Goal: Task Accomplishment & Management: Manage account settings

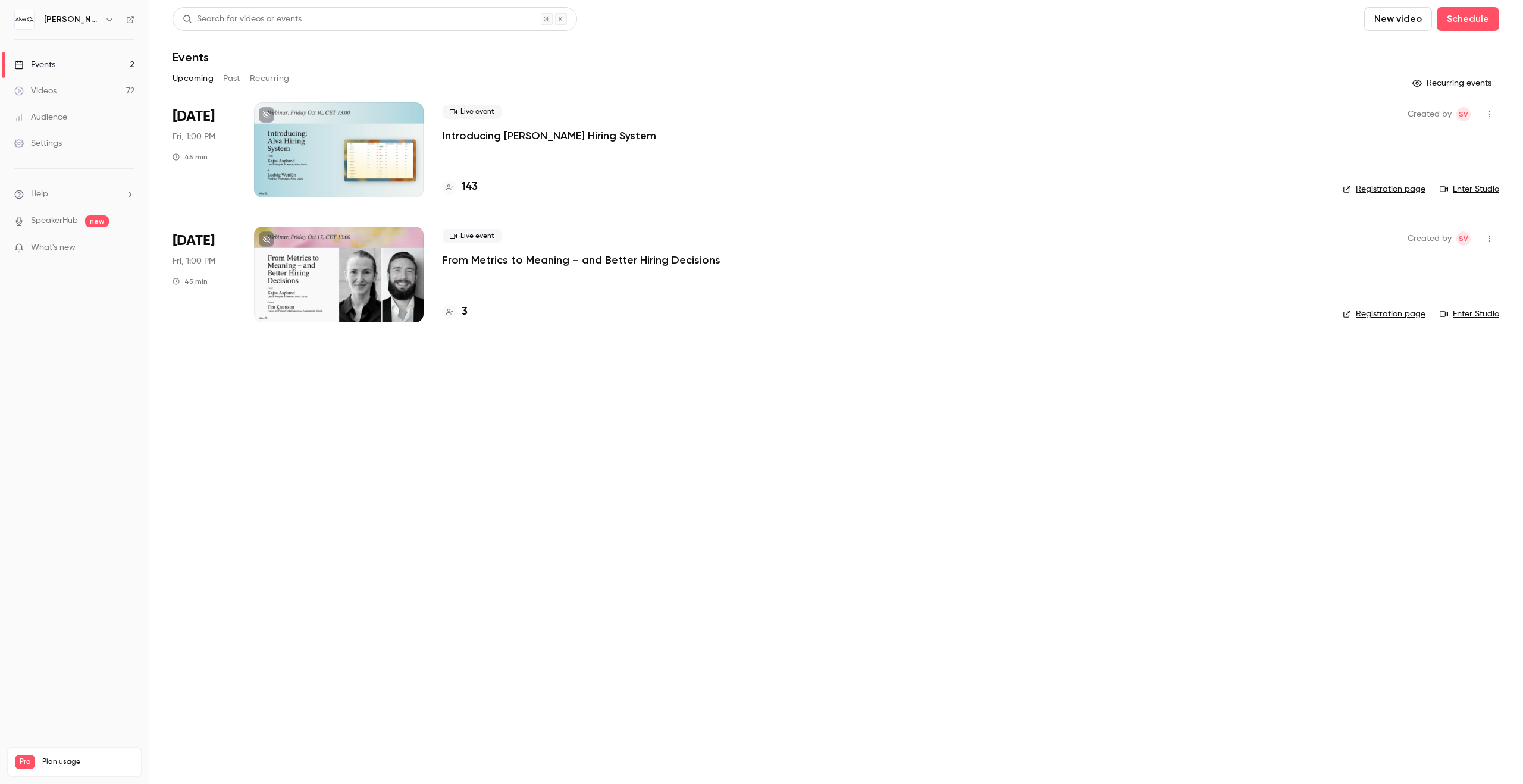
click at [71, 15] on h6 "[PERSON_NAME] Labs" at bounding box center [72, 19] width 56 height 11
click at [104, 19] on icon "button" at bounding box center [109, 19] width 10 height 10
click at [95, 96] on li "Switch channel 2" at bounding box center [99, 110] width 179 height 32
click at [154, 95] on div "[PERSON_NAME][GEOGRAPHIC_DATA]" at bounding box center [116, 99] width 145 height 11
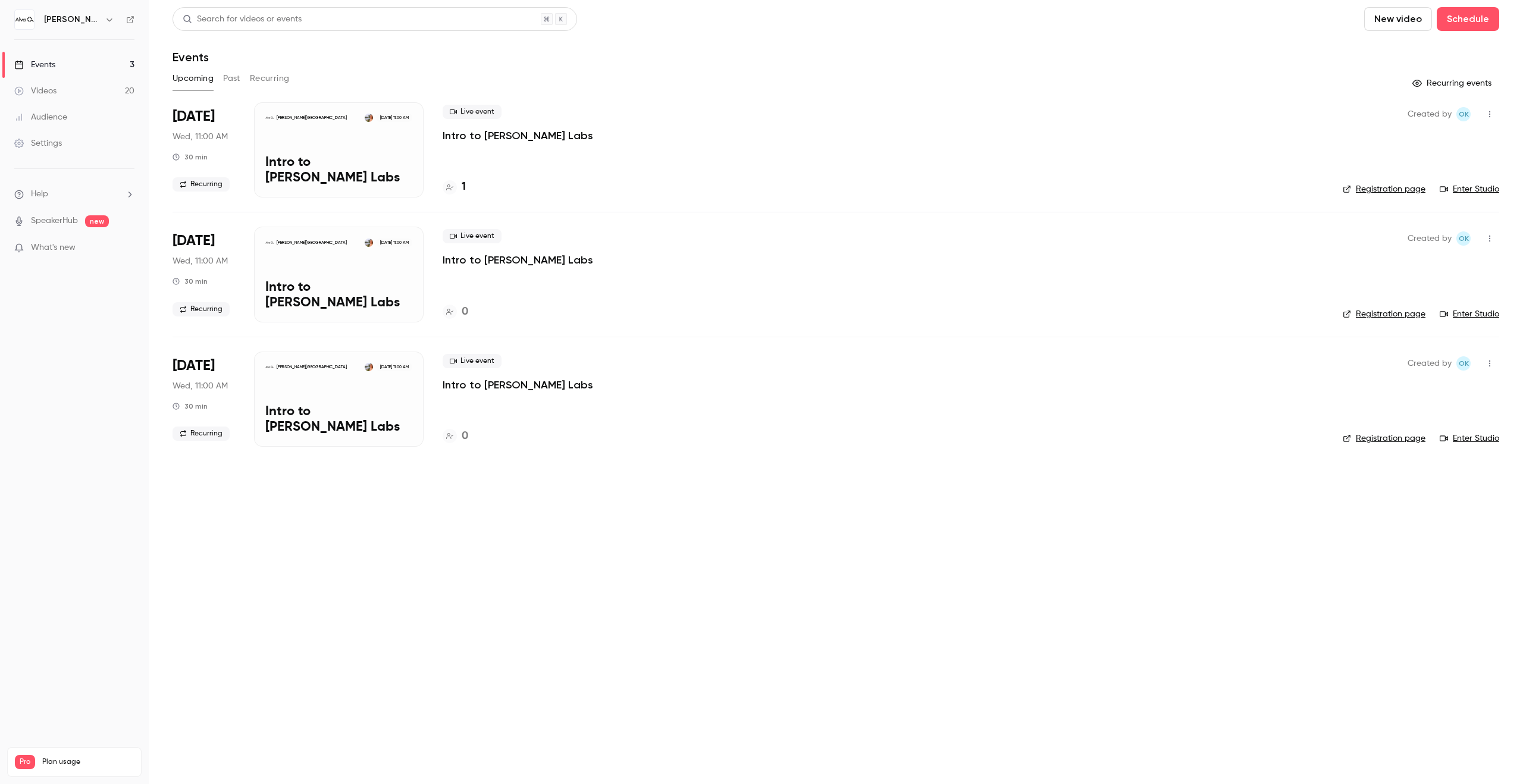
click at [252, 72] on button "Recurring" at bounding box center [270, 79] width 40 height 19
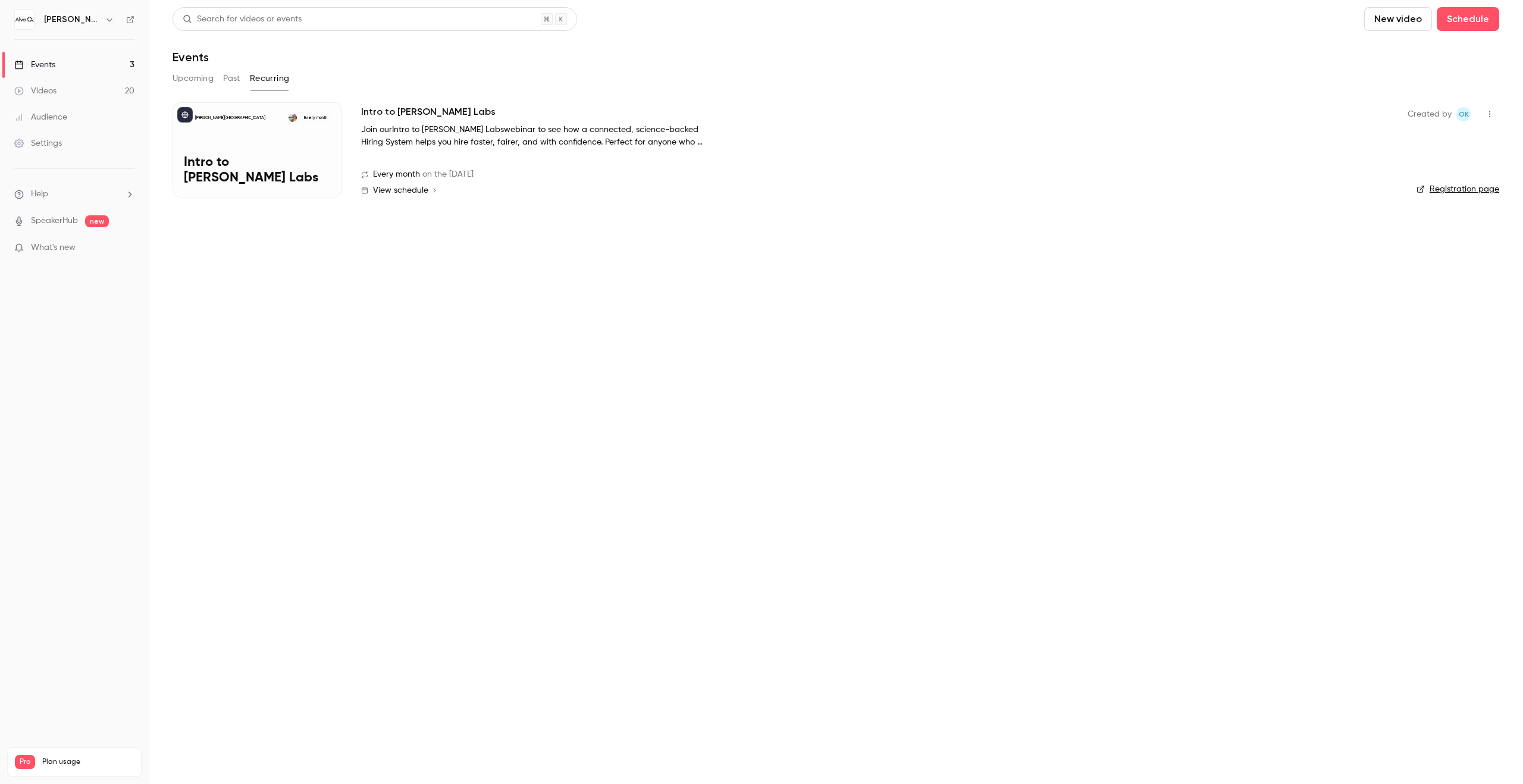
click at [257, 141] on div "[PERSON_NAME] Academy Every month Intro to [PERSON_NAME] Labs" at bounding box center [257, 150] width 170 height 95
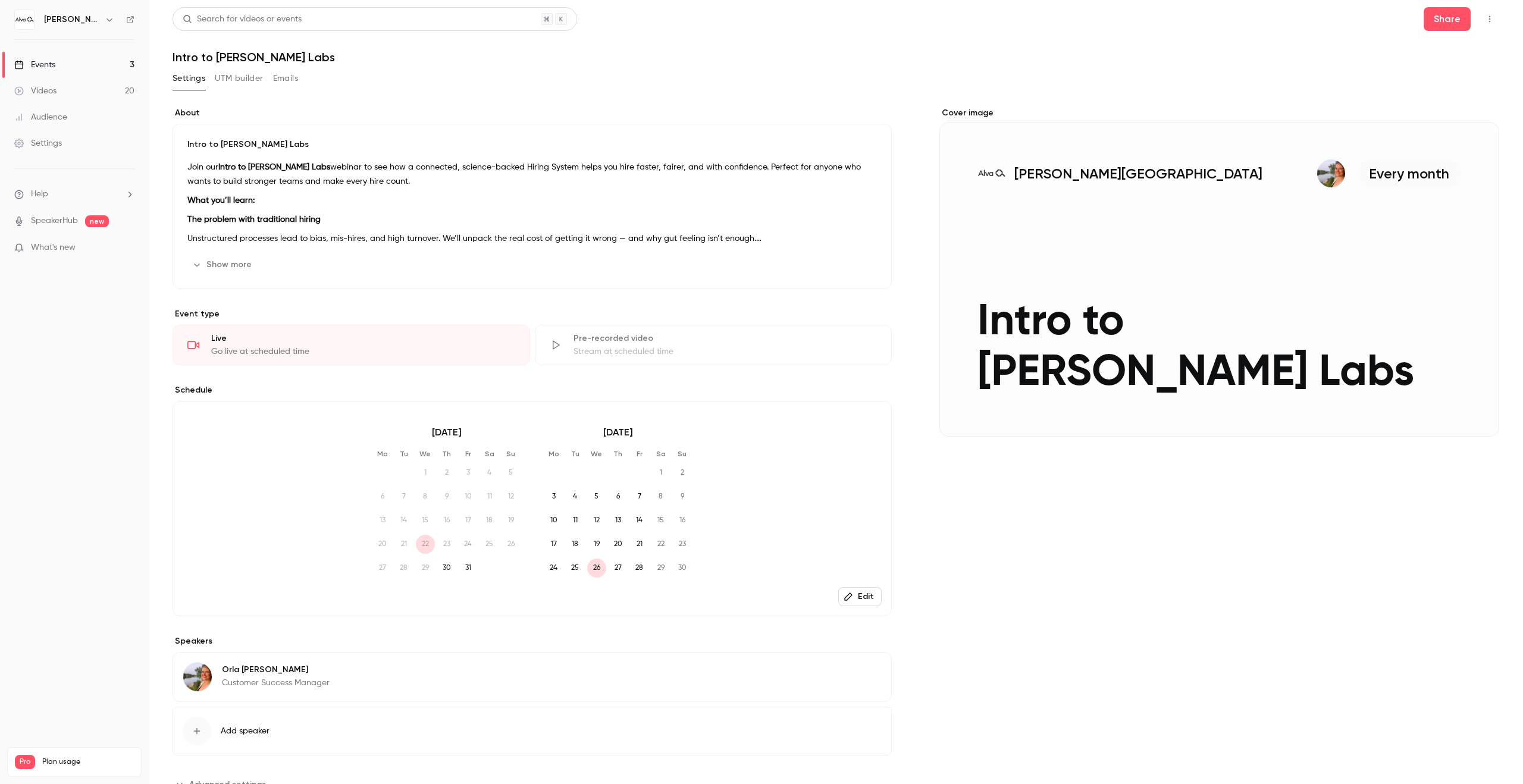
click at [1485, 412] on button "[PERSON_NAME] Academy Every month Intro to [PERSON_NAME] Labs" at bounding box center [1478, 415] width 24 height 24
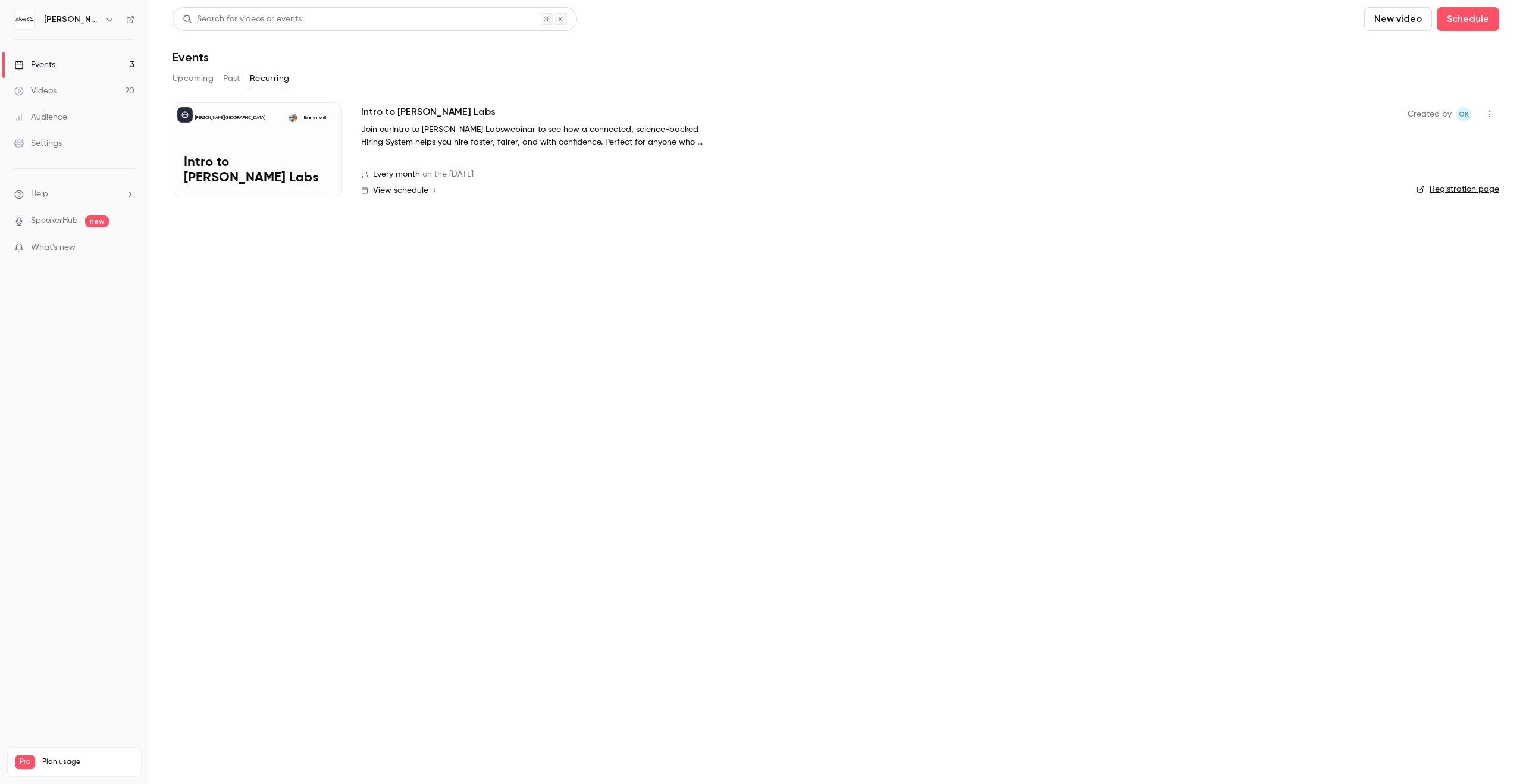
click at [199, 70] on button "Upcoming" at bounding box center [193, 79] width 41 height 19
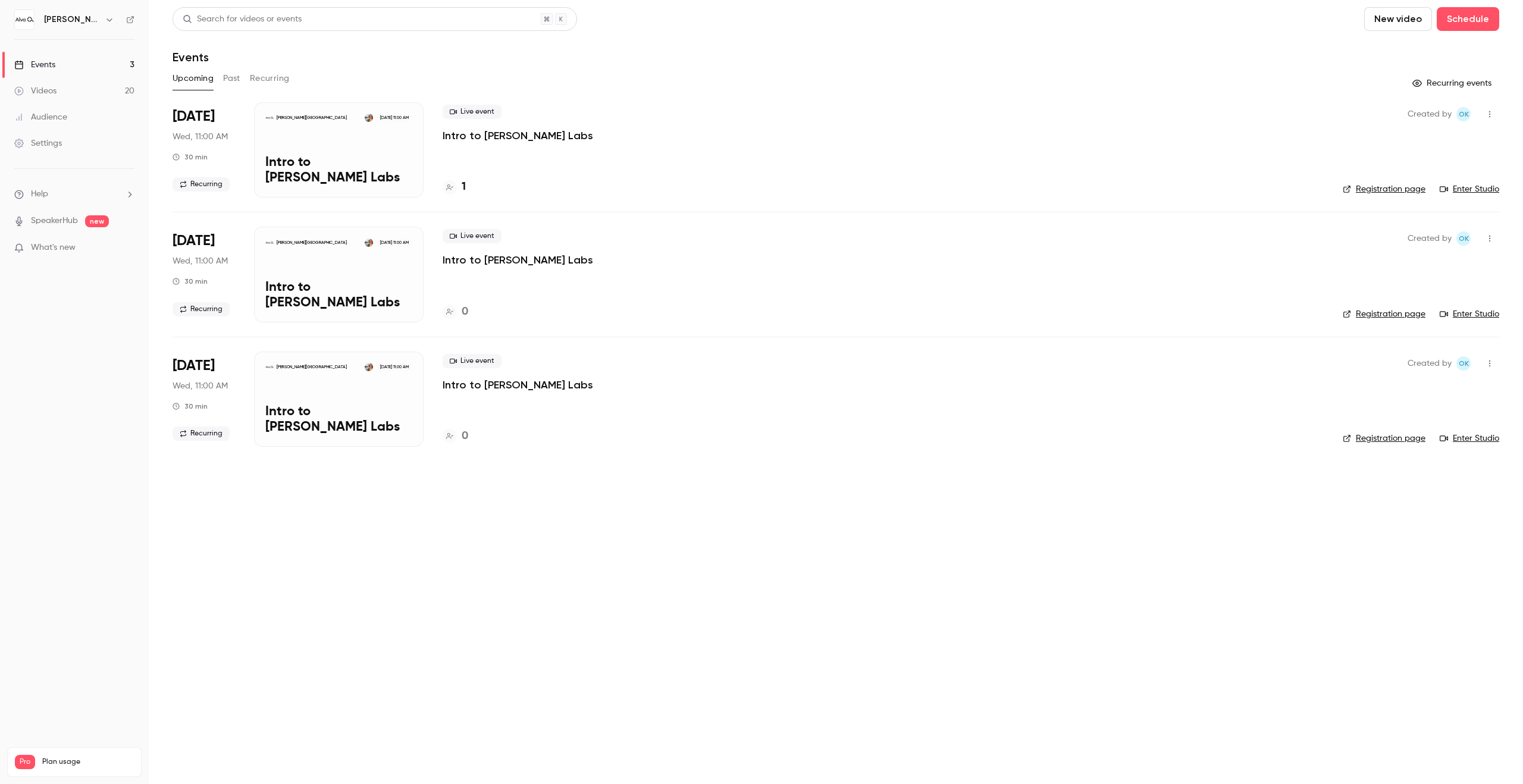
click at [376, 145] on div "[PERSON_NAME] Academy [DATE] 11:00 AM Intro to [PERSON_NAME] Labs" at bounding box center [339, 150] width 170 height 95
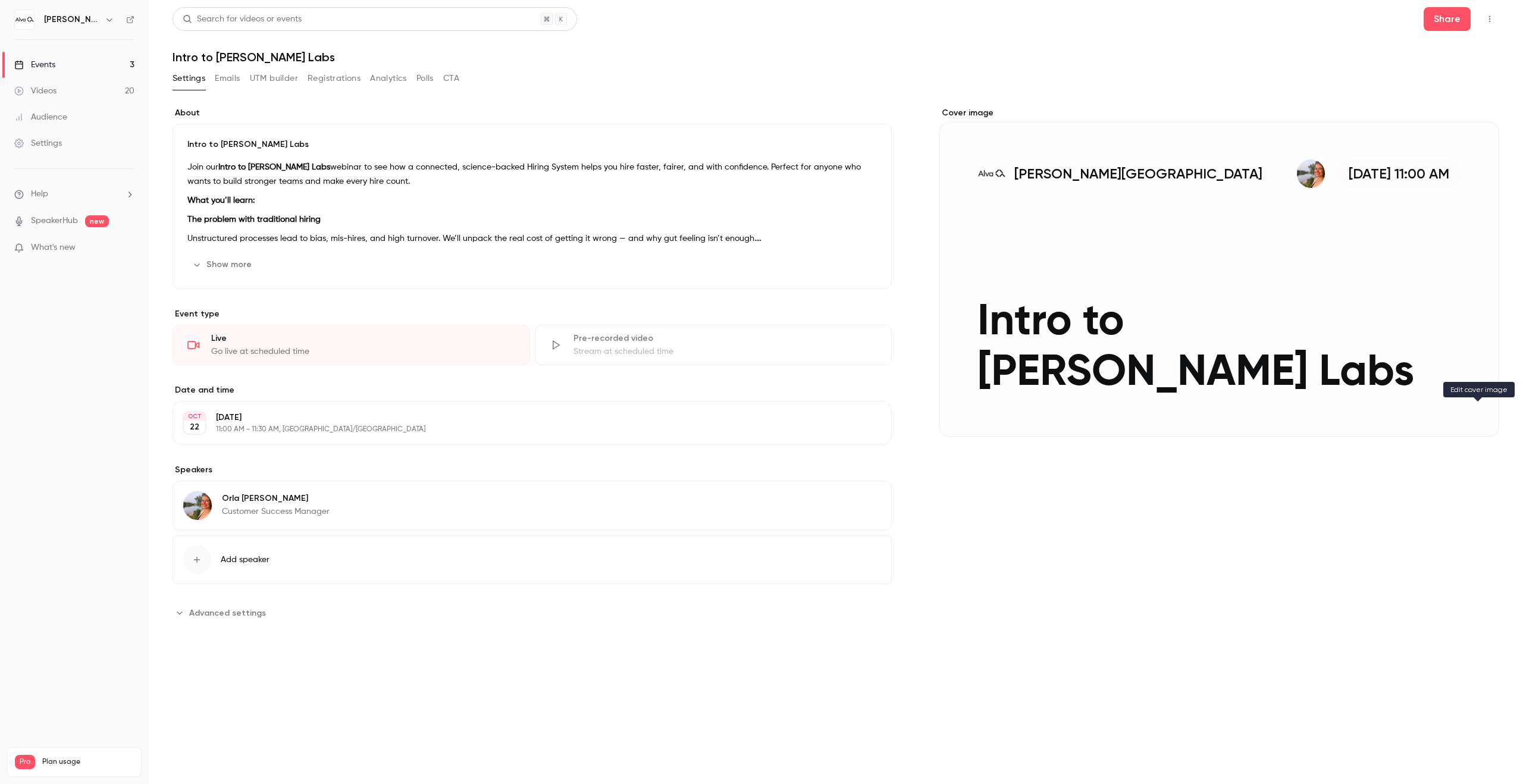
click at [1481, 415] on icon "Cover image" at bounding box center [1478, 415] width 13 height 10
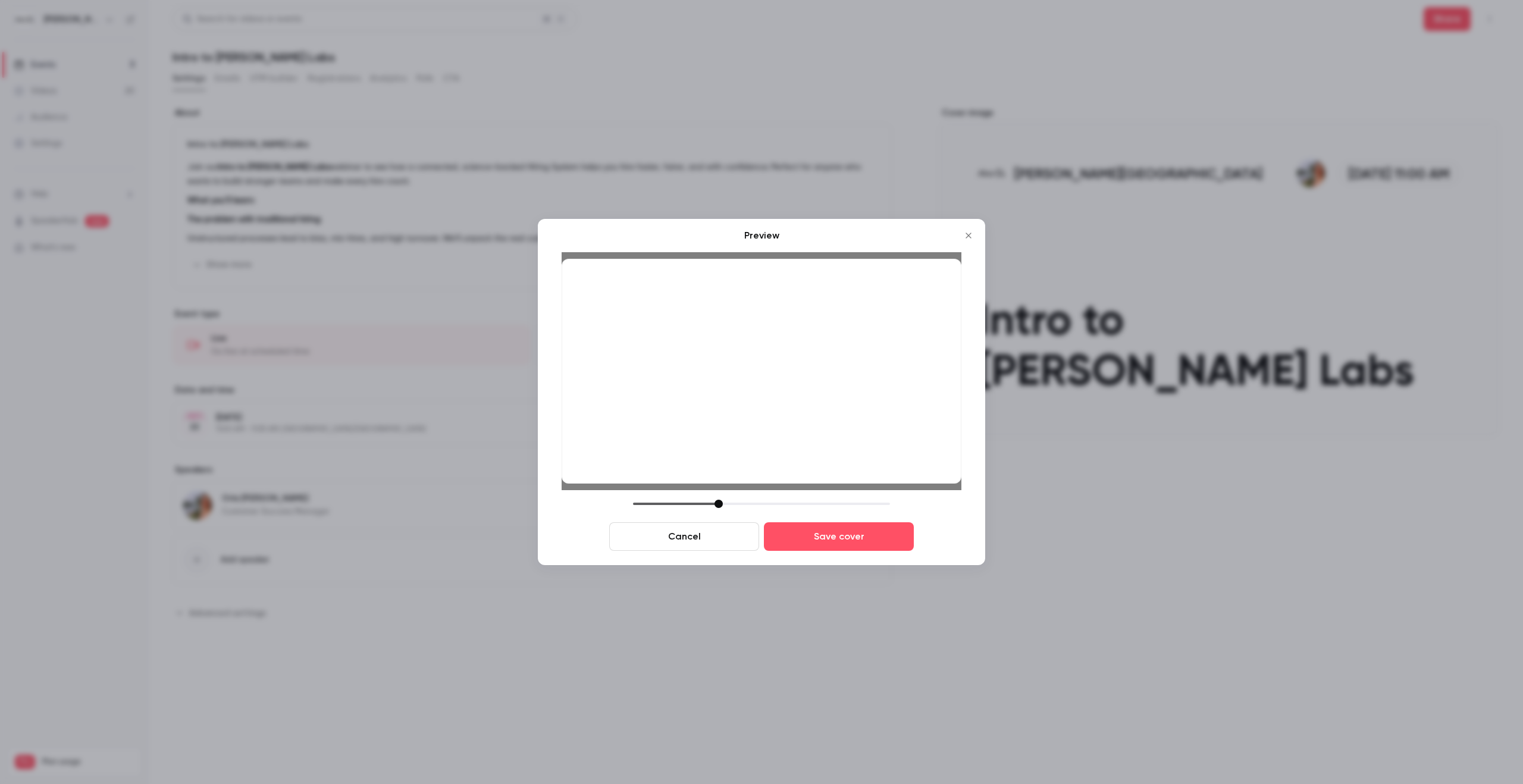
click at [719, 504] on div at bounding box center [718, 503] width 8 height 8
click at [875, 543] on button "Save cover" at bounding box center [839, 537] width 150 height 28
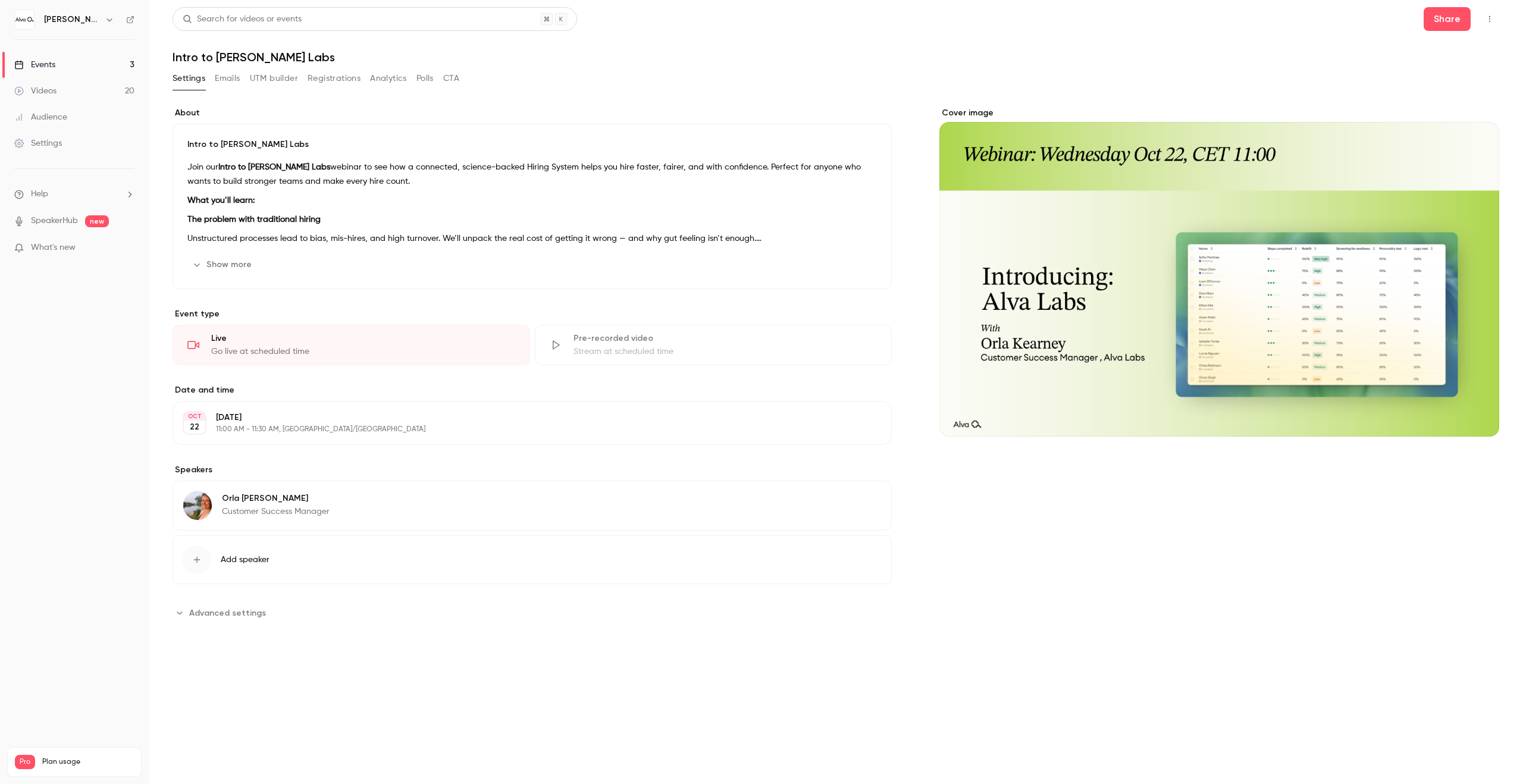
click at [57, 58] on link "Events 3" at bounding box center [74, 65] width 148 height 27
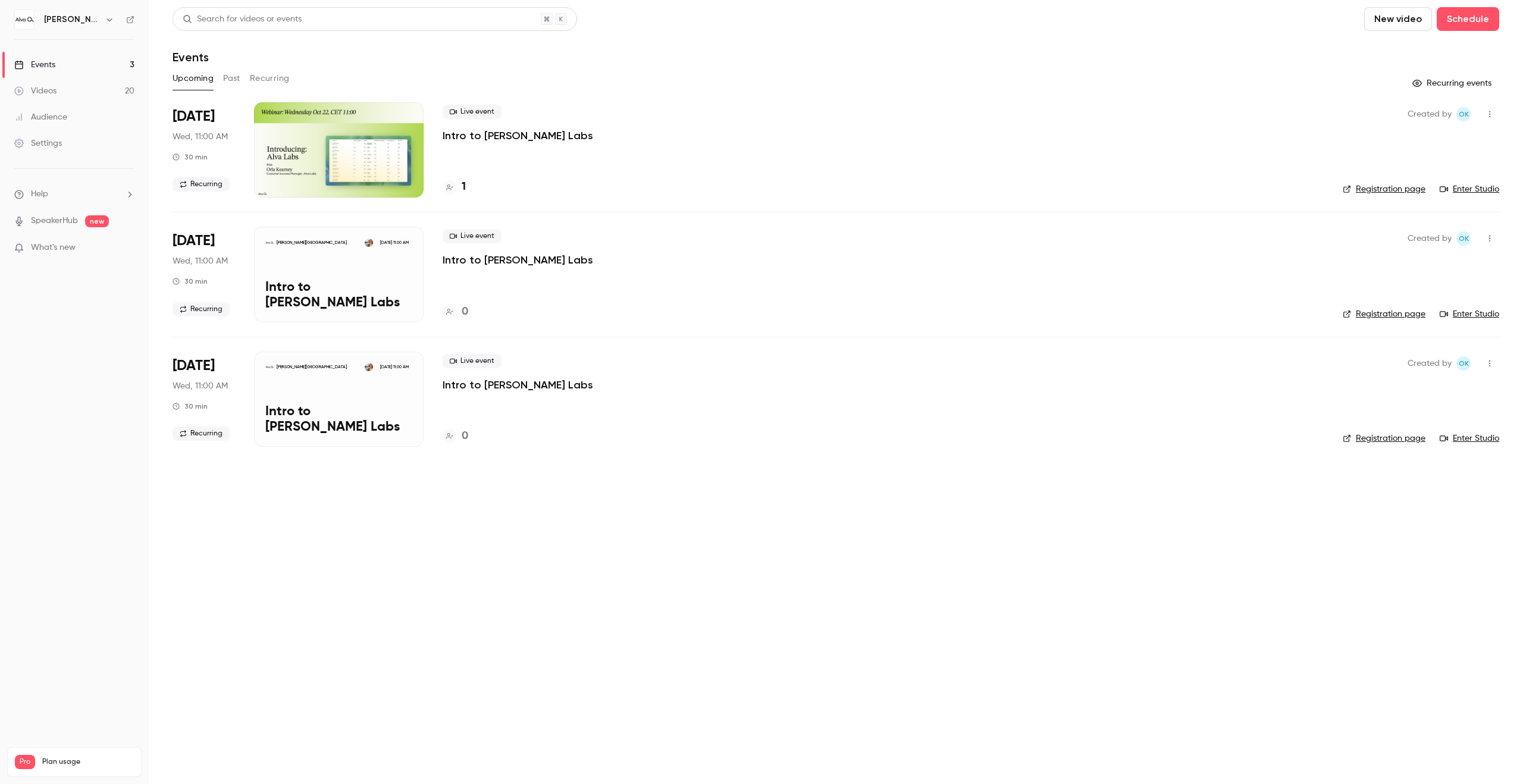
click at [354, 286] on div "[PERSON_NAME] Academy [DATE] 11:00 AM Intro to [PERSON_NAME] Labs" at bounding box center [339, 274] width 170 height 95
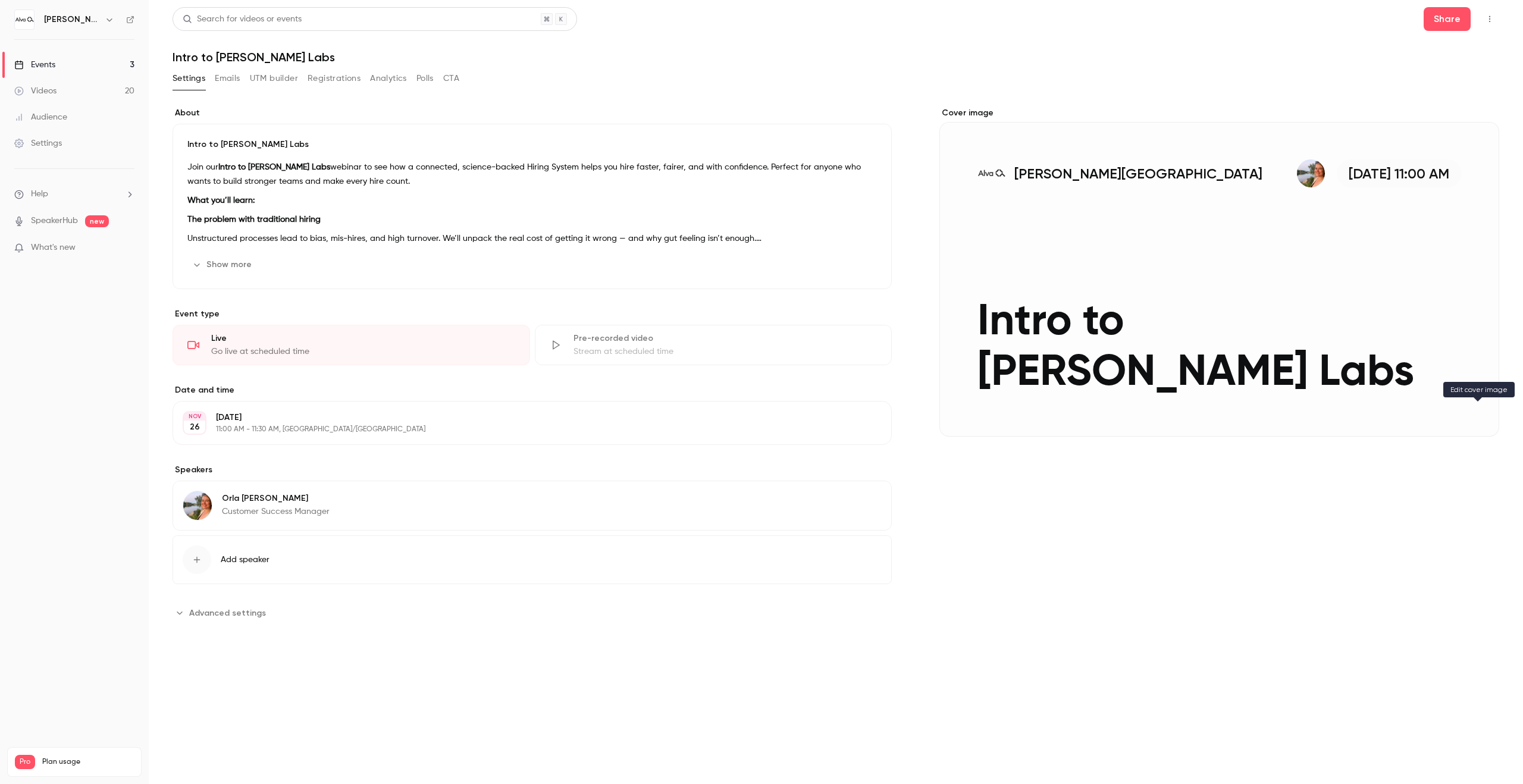
click at [1470, 410] on button "[PERSON_NAME] Academy [DATE] 11:00 AM Intro to [PERSON_NAME] Labs" at bounding box center [1478, 415] width 24 height 24
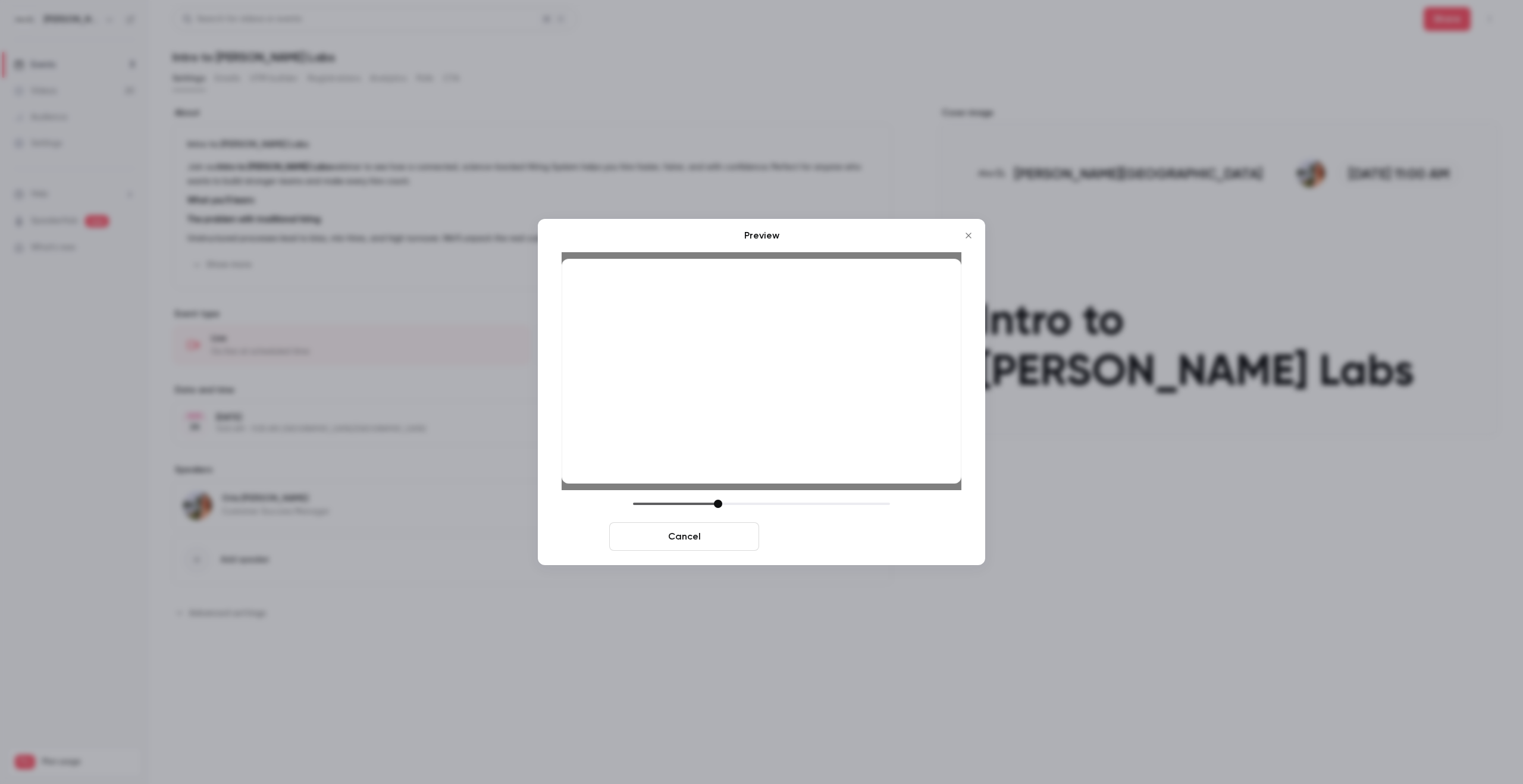
click at [856, 544] on button "Save cover" at bounding box center [839, 537] width 150 height 28
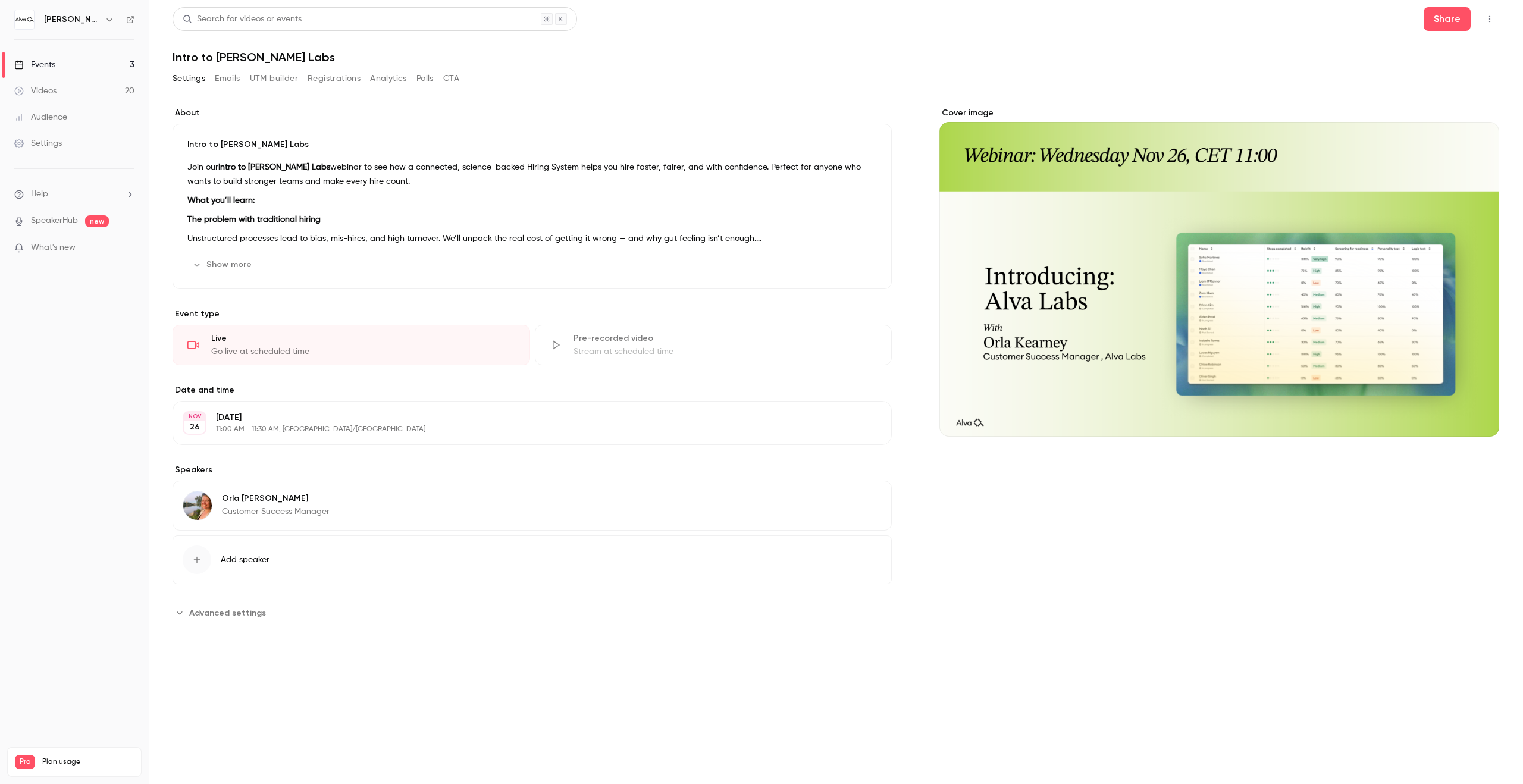
click at [90, 66] on link "Events 3" at bounding box center [74, 65] width 148 height 27
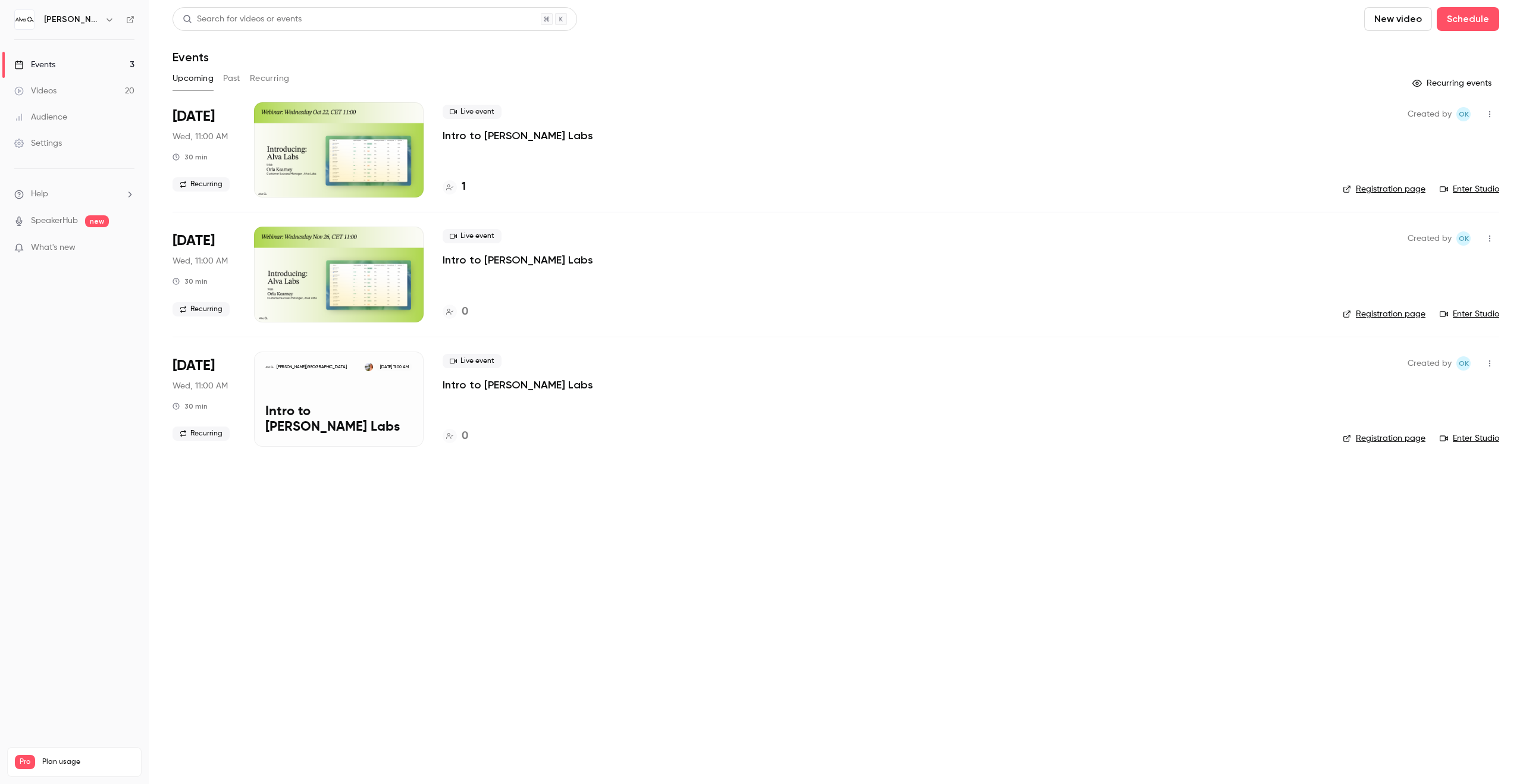
click at [285, 412] on div "[PERSON_NAME] Academy [DATE] 11:00 AM Intro to [PERSON_NAME] Labs" at bounding box center [339, 400] width 170 height 95
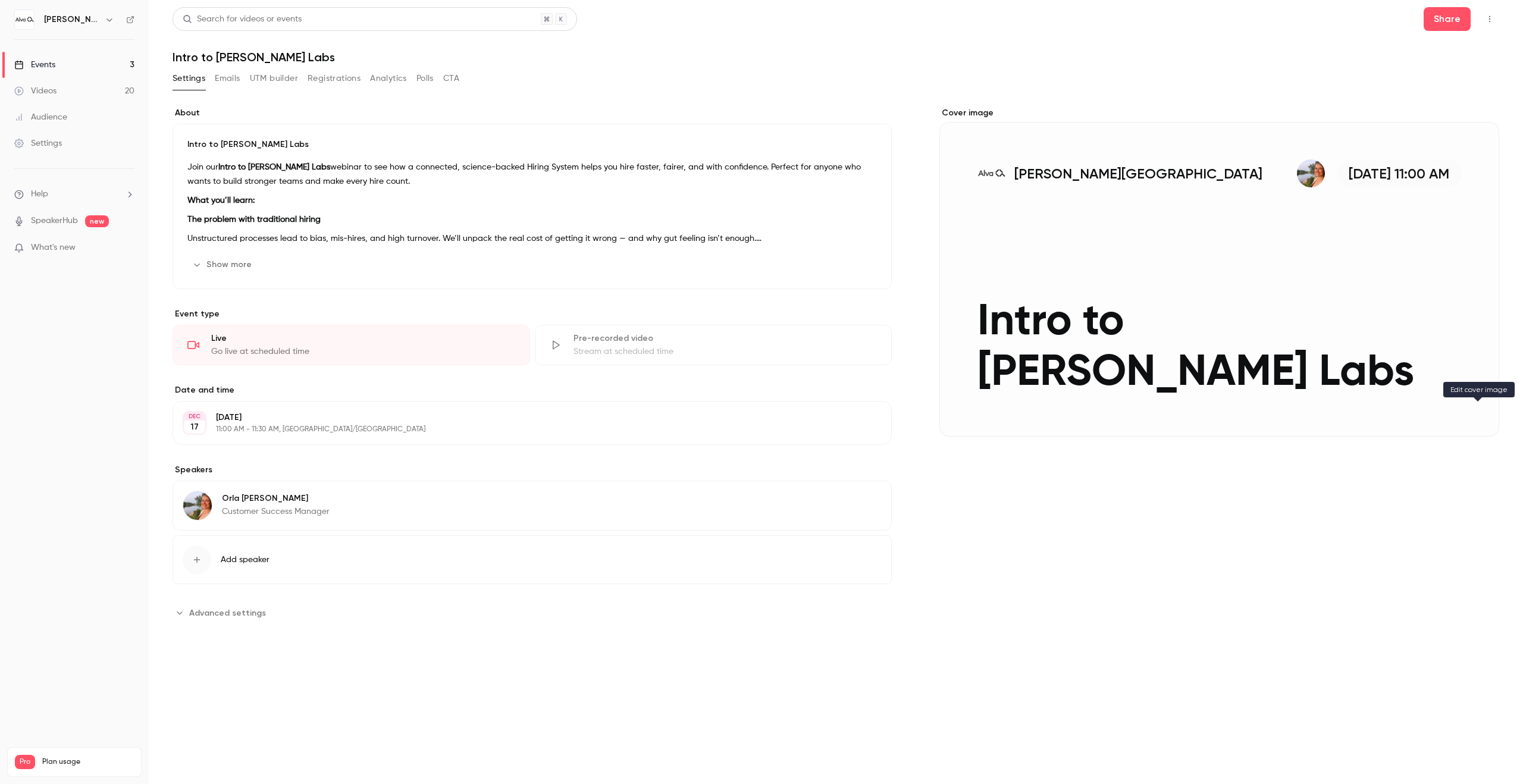
click at [1478, 405] on button "[PERSON_NAME] Academy [DATE] 11:00 AM Intro to [PERSON_NAME] Labs" at bounding box center [1478, 415] width 24 height 24
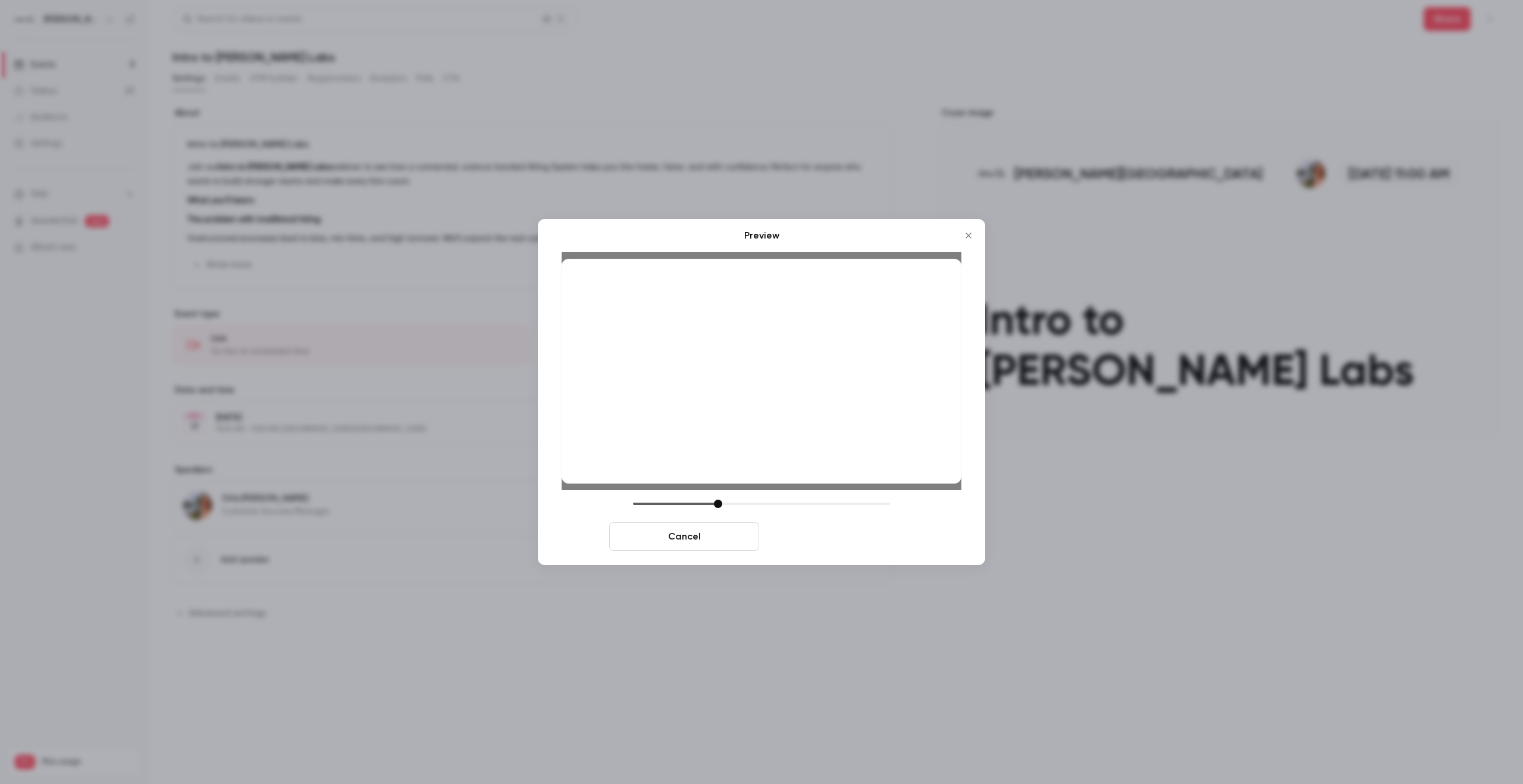
click at [880, 539] on button "Save cover" at bounding box center [839, 537] width 150 height 28
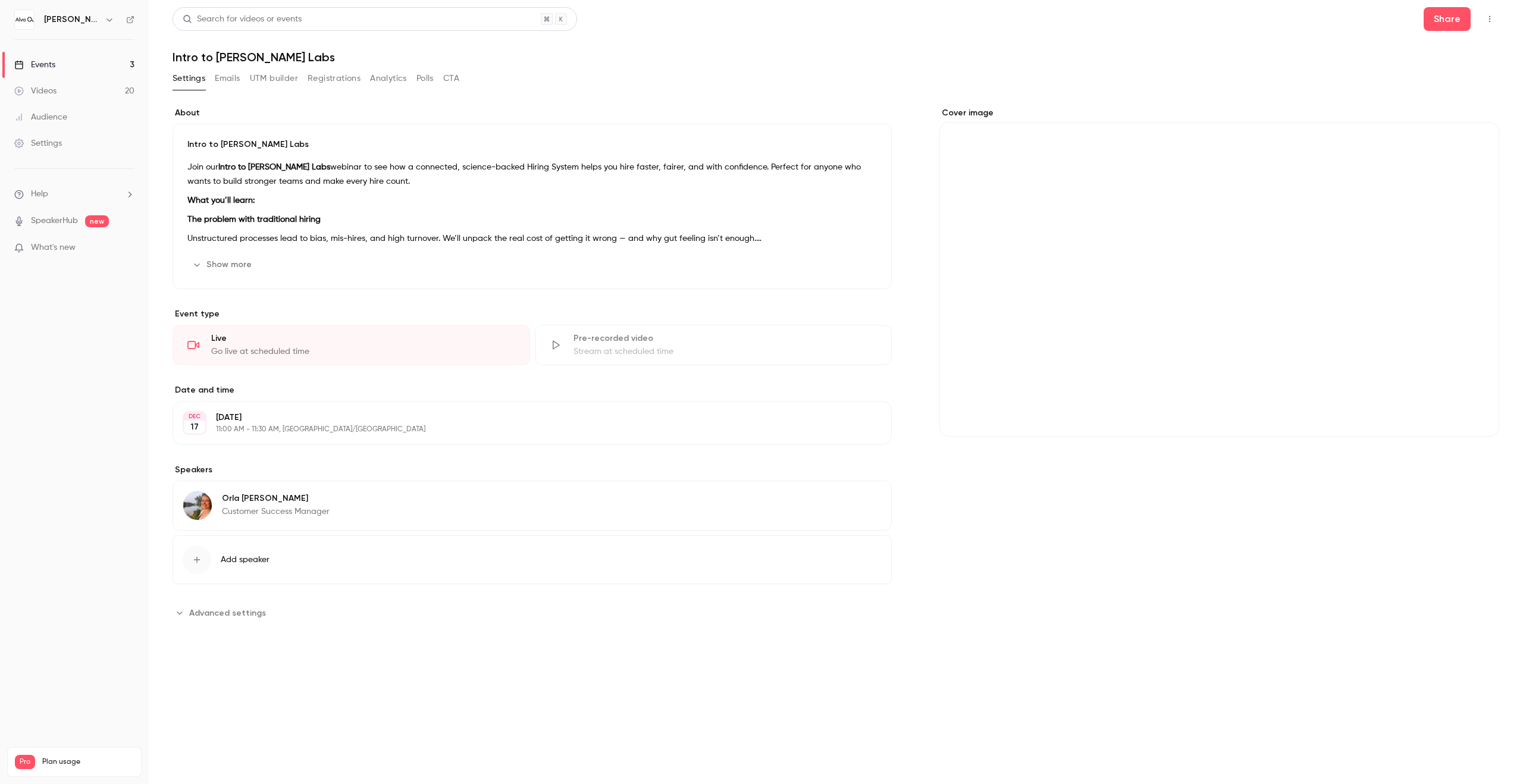
click at [112, 65] on link "Events 3" at bounding box center [74, 65] width 148 height 27
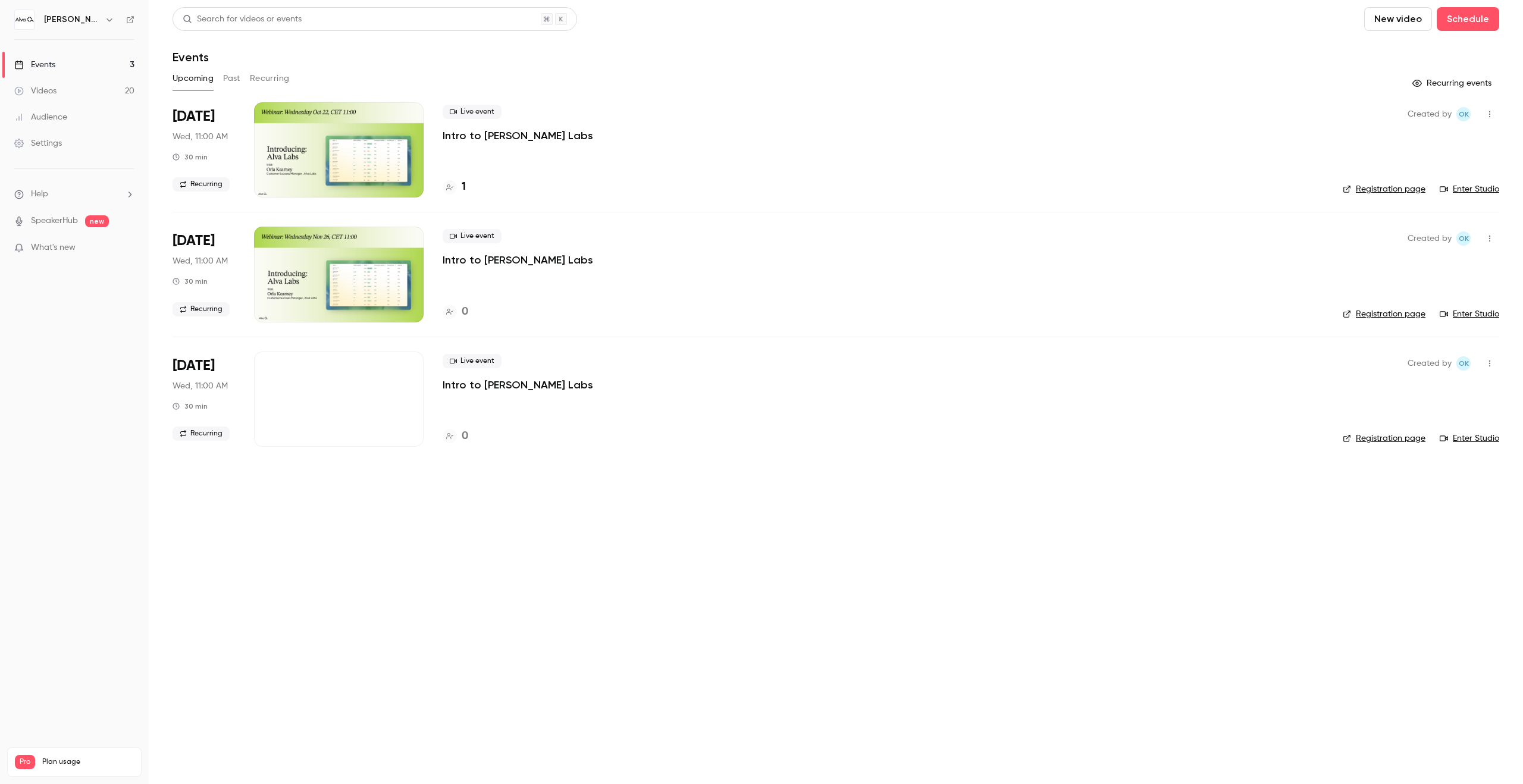
click at [263, 444] on div at bounding box center [339, 400] width 170 height 95
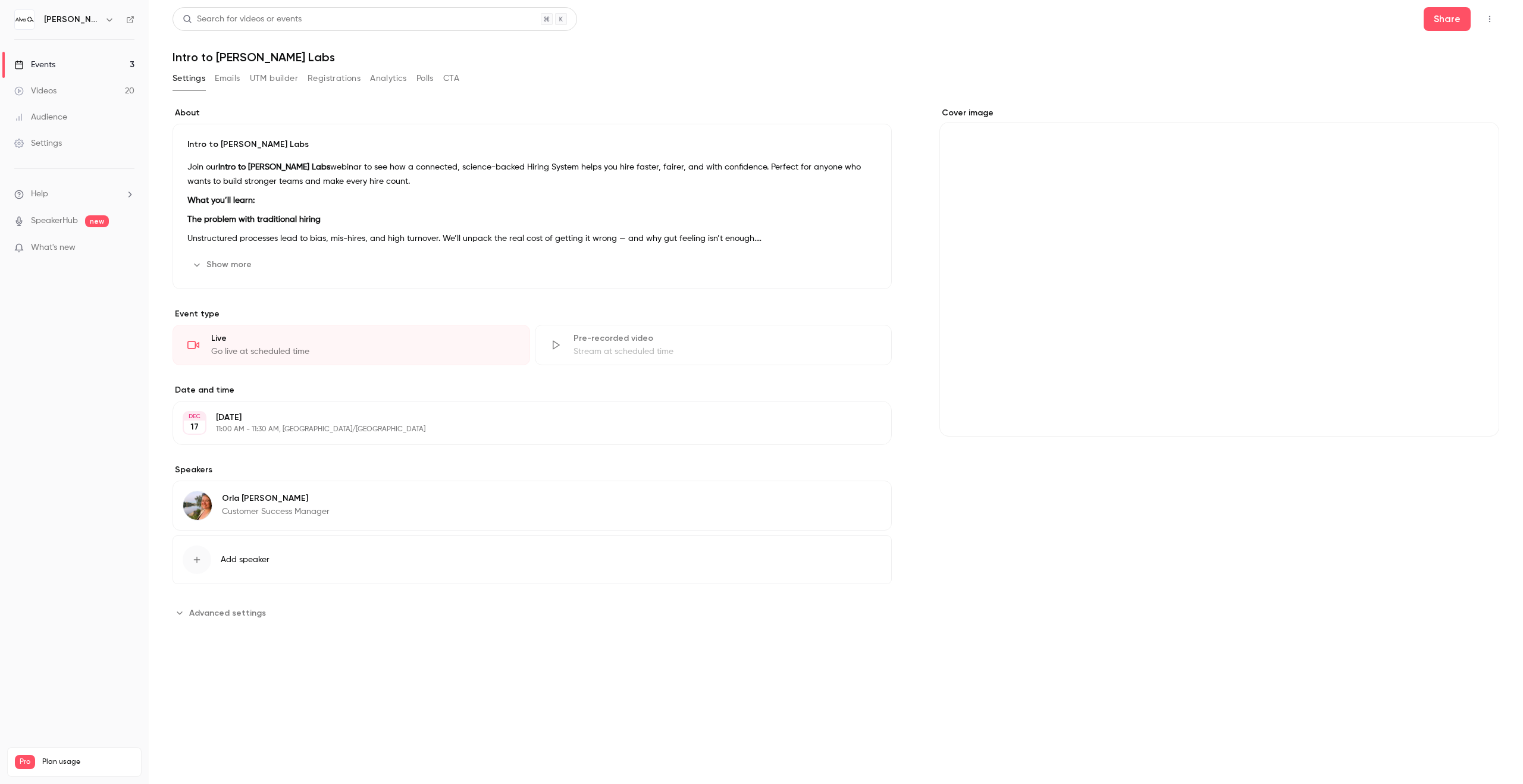
click at [50, 61] on div "Events" at bounding box center [34, 65] width 41 height 11
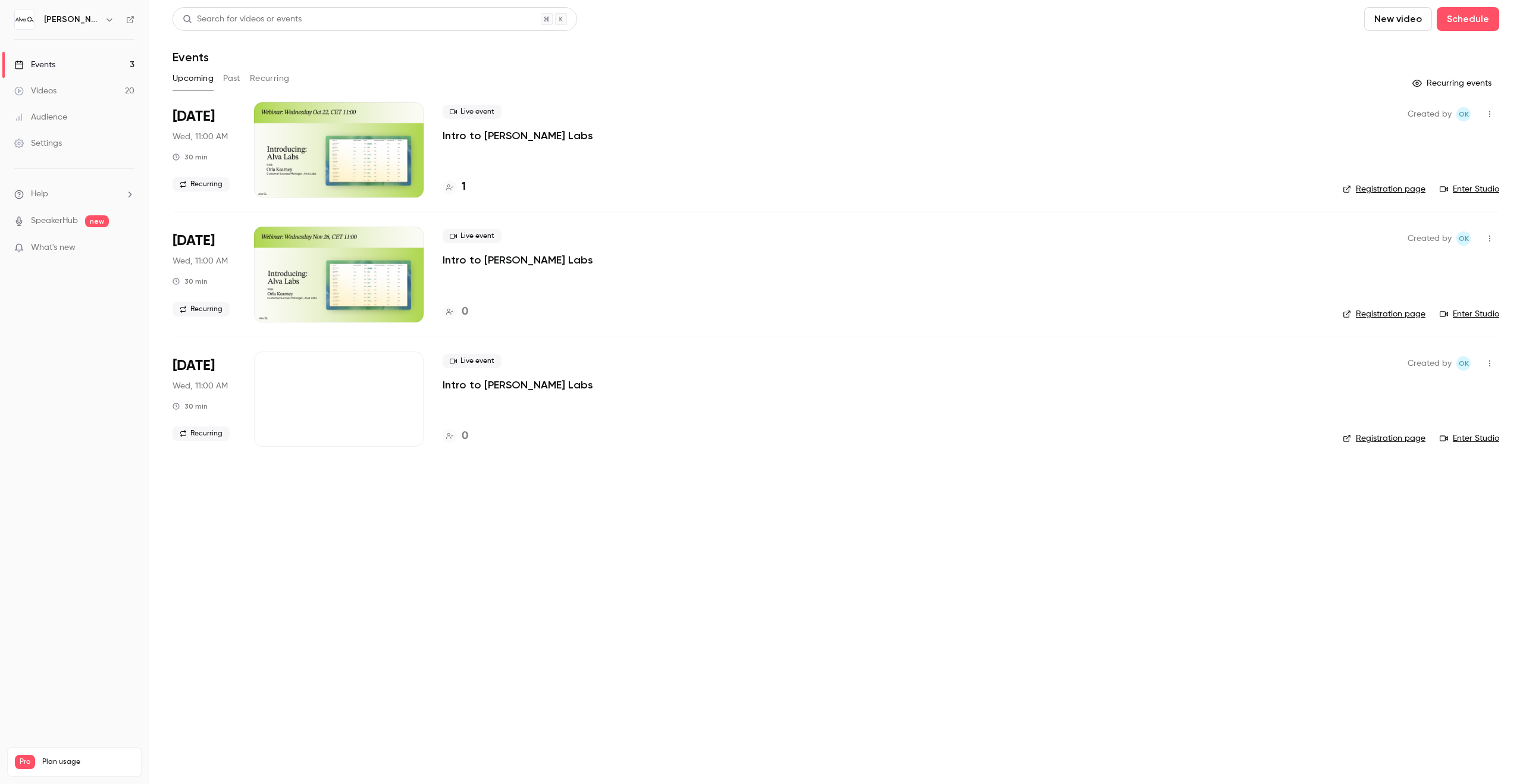
click at [50, 61] on div "Events" at bounding box center [34, 65] width 41 height 11
click at [272, 73] on button "Recurring" at bounding box center [270, 79] width 40 height 19
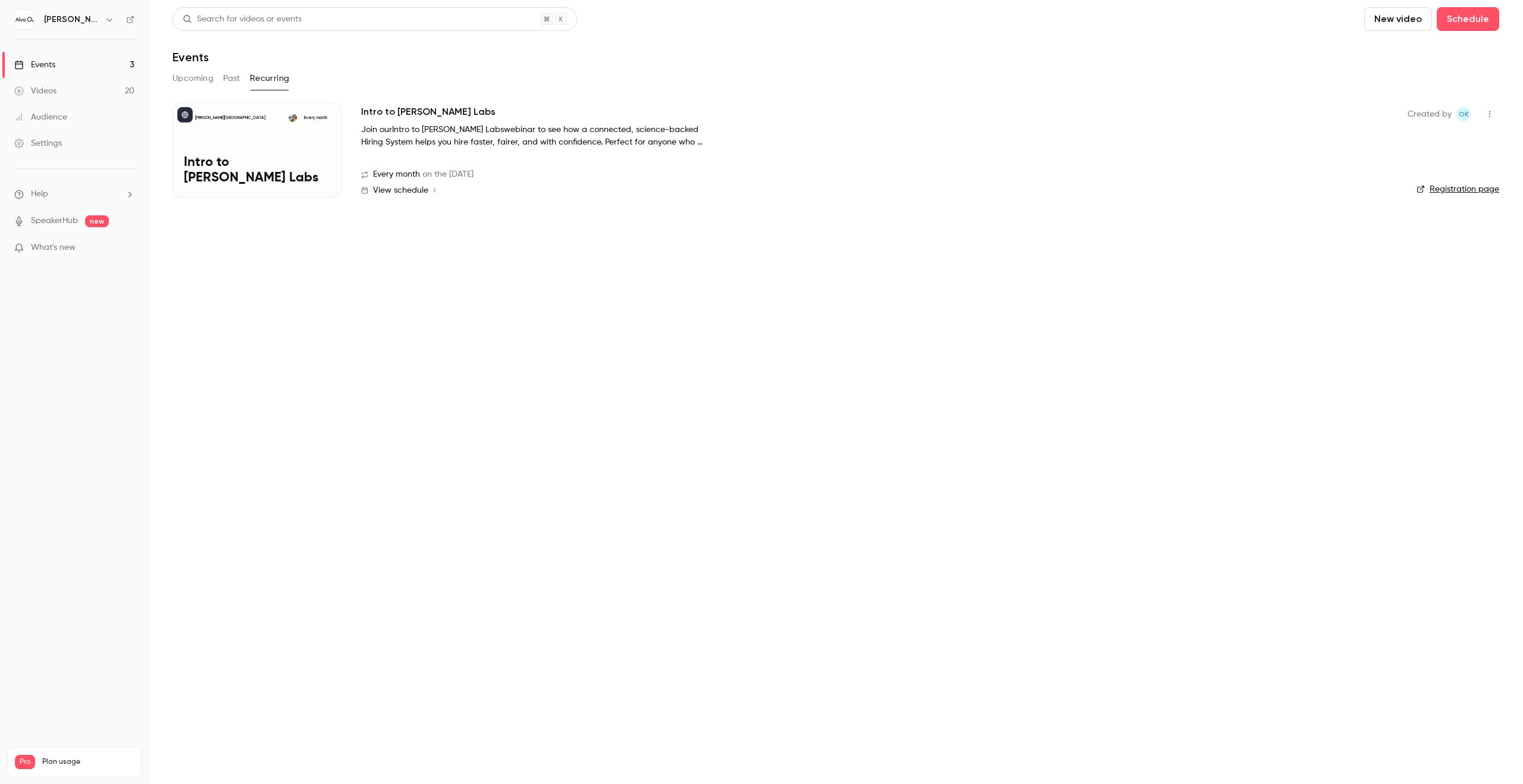
click at [248, 145] on div "[PERSON_NAME] Academy Every month Intro to [PERSON_NAME] Labs" at bounding box center [257, 150] width 170 height 95
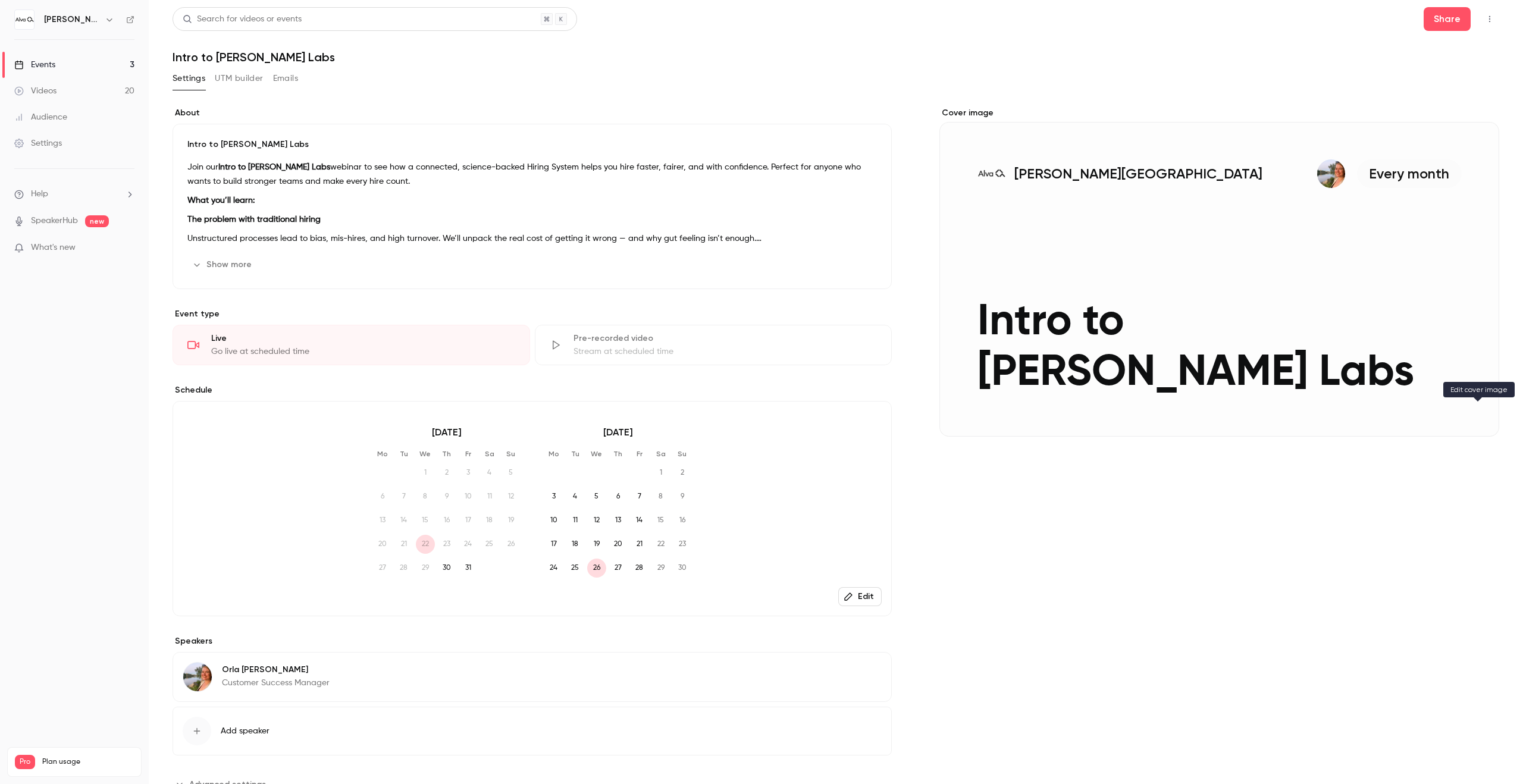
click at [1486, 419] on button "[PERSON_NAME] Academy Every month Intro to [PERSON_NAME] Labs" at bounding box center [1478, 415] width 24 height 24
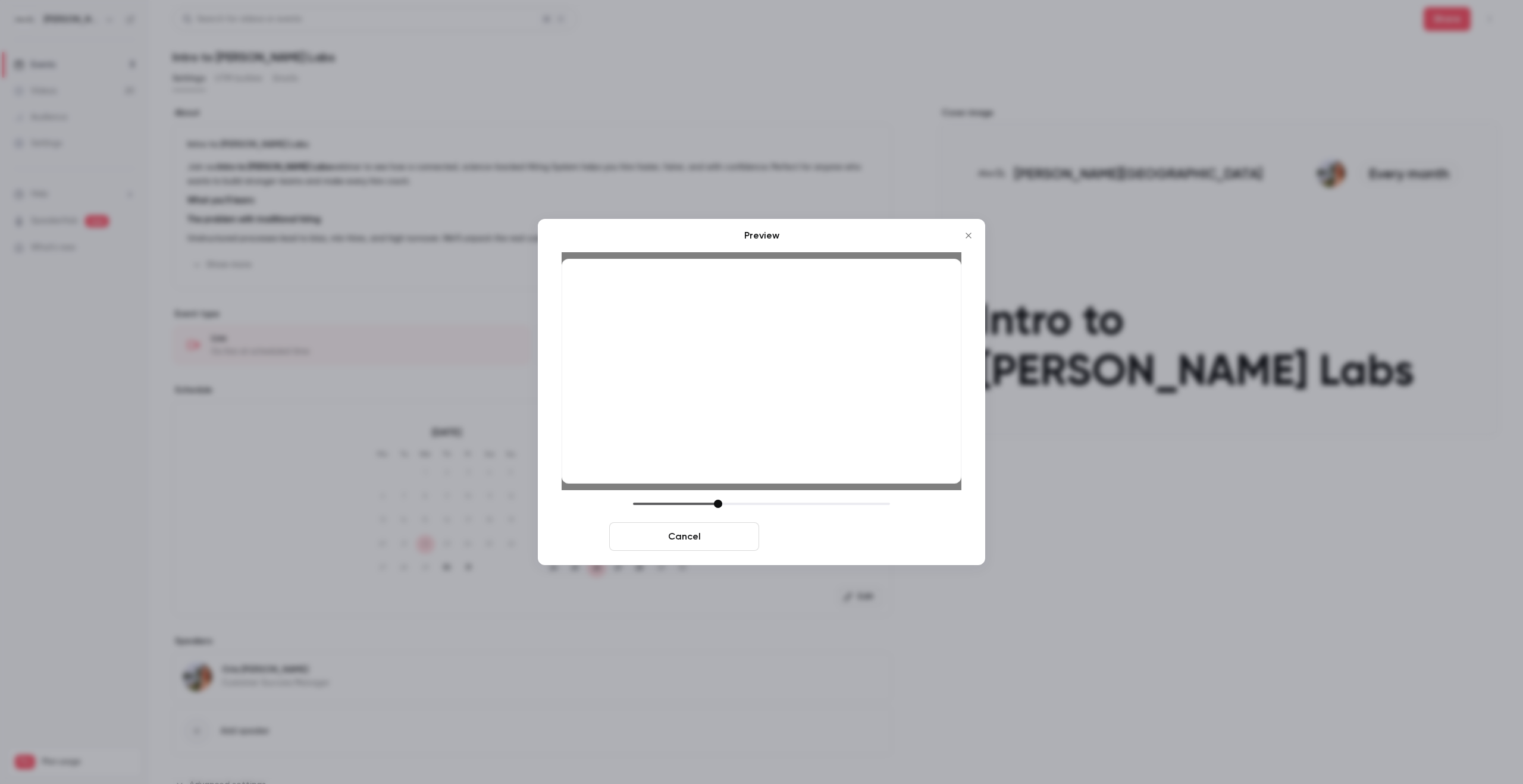
click at [834, 537] on button "Save cover" at bounding box center [839, 537] width 150 height 28
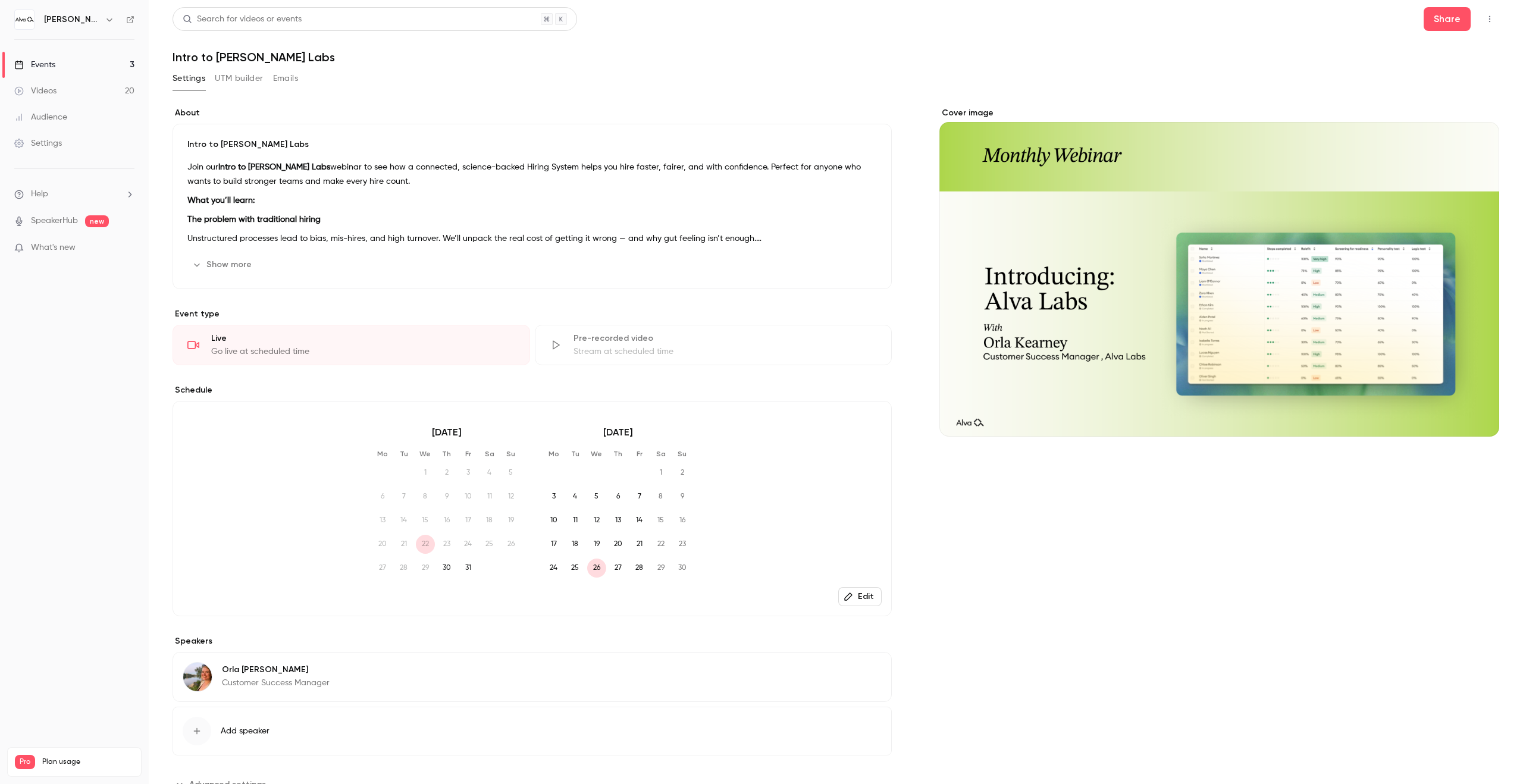
click at [1010, 593] on div "Cover image" at bounding box center [1219, 450] width 560 height 687
click at [215, 255] on button "Show more" at bounding box center [223, 265] width 72 height 19
